Goal: Browse casually

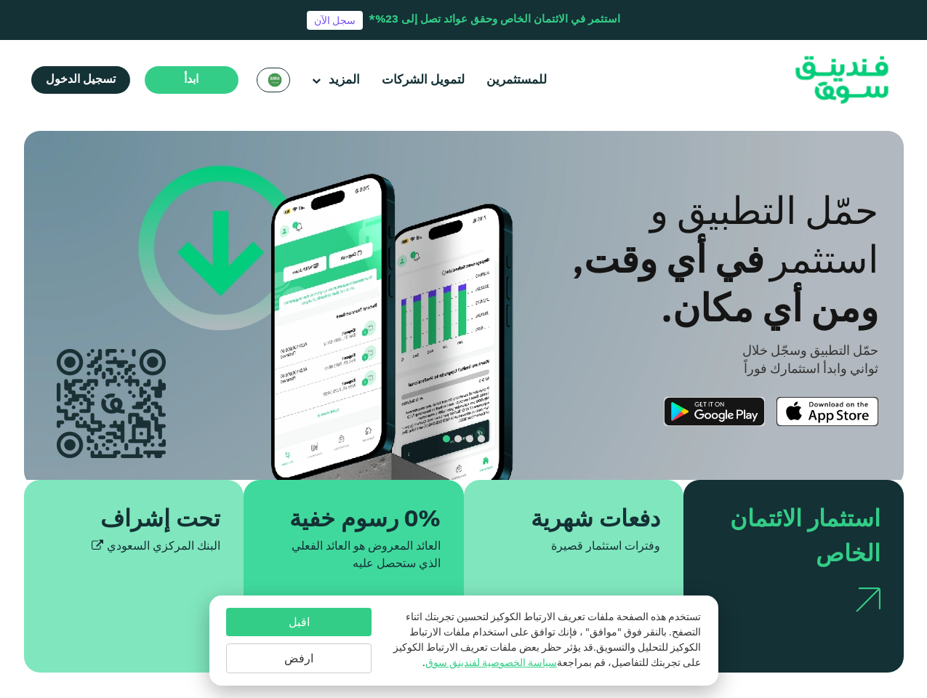
click at [189, 80] on span "ابدأ" at bounding box center [191, 79] width 15 height 11
click at [464, 305] on div "ومن أي مكان." at bounding box center [658, 307] width 440 height 49
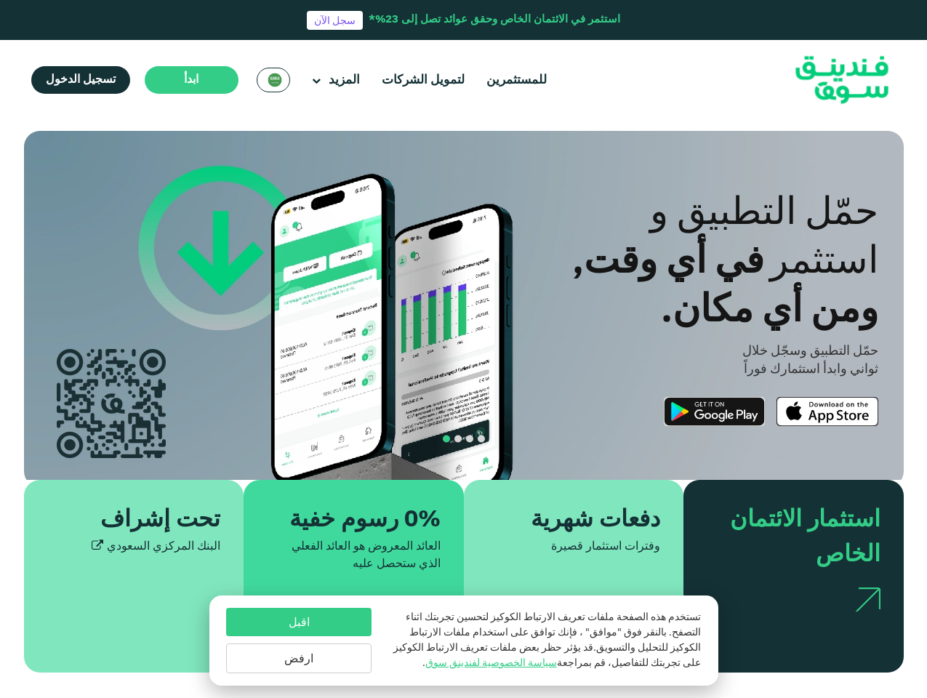
click at [464, 443] on button "navigation" at bounding box center [470, 439] width 12 height 12
click at [481, 440] on span "navigation" at bounding box center [481, 438] width 7 height 7
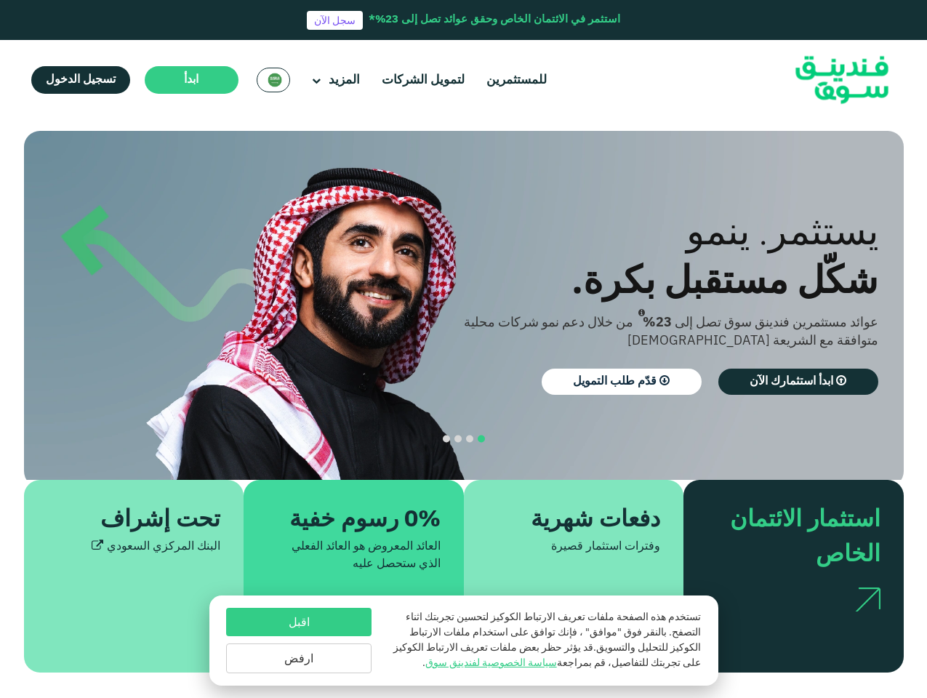
click at [470, 440] on span "navigation" at bounding box center [469, 438] width 7 height 7
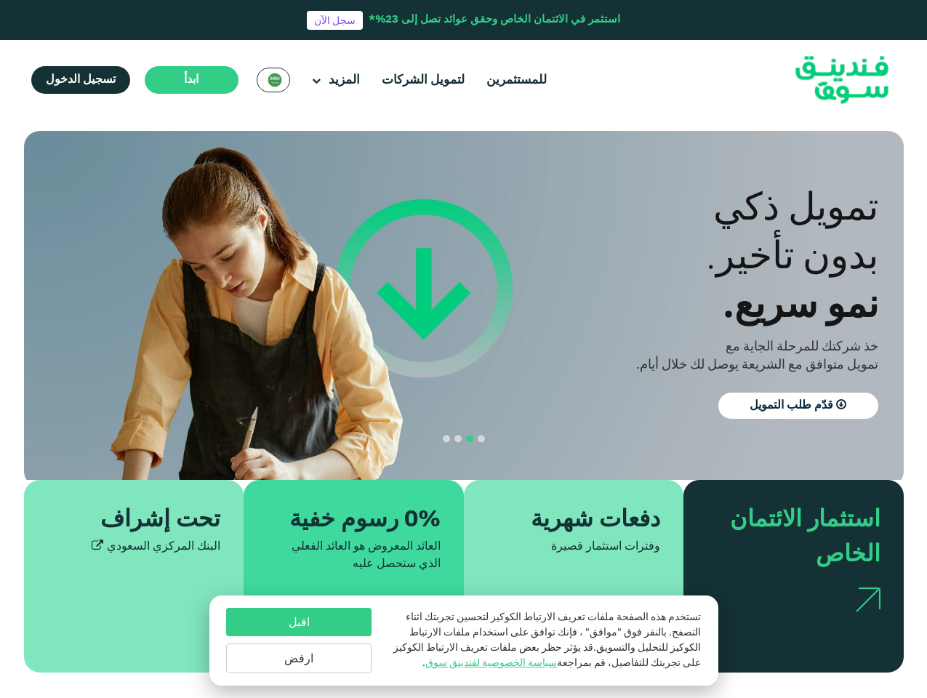
click at [458, 440] on span "navigation" at bounding box center [457, 438] width 7 height 7
click at [446, 440] on span "navigation" at bounding box center [446, 438] width 7 height 7
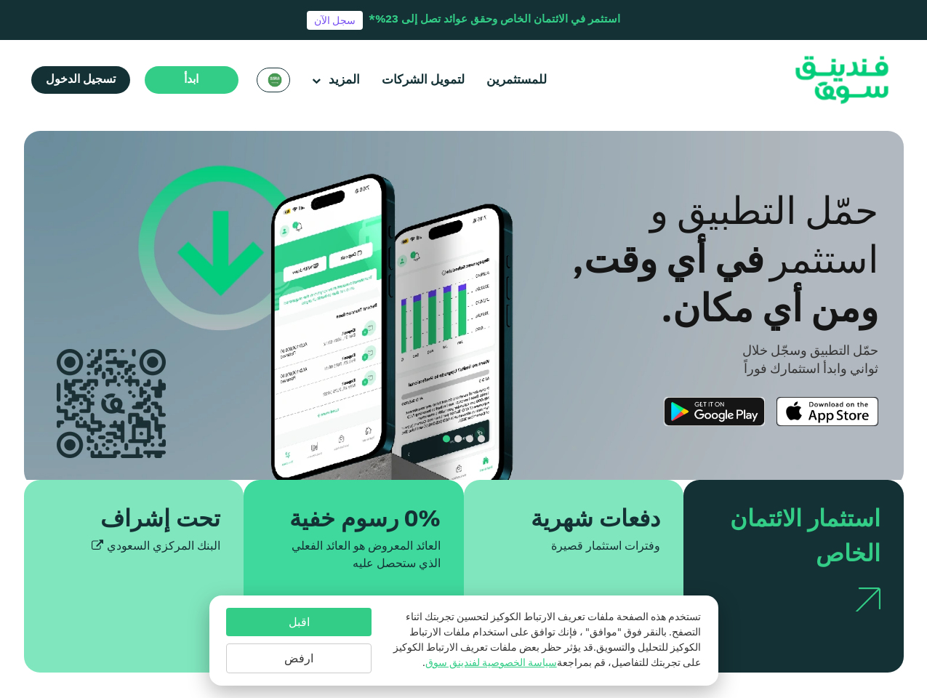
click at [299, 639] on div "اقبل ارفض" at bounding box center [298, 640] width 145 height 65
